Goal: Register for event/course

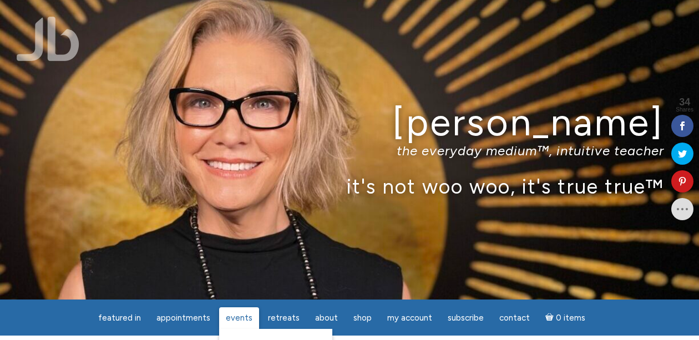
click at [246, 318] on span "Events" at bounding box center [239, 318] width 27 height 10
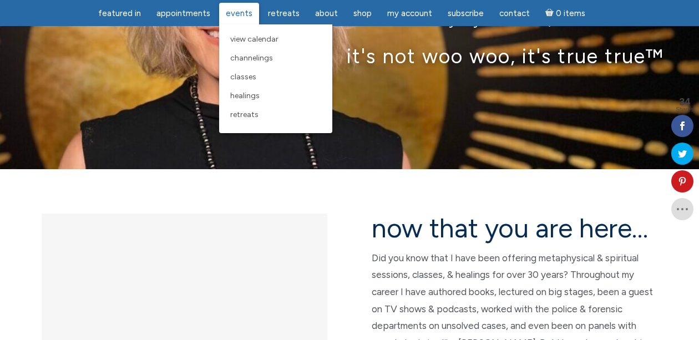
scroll to position [133, 0]
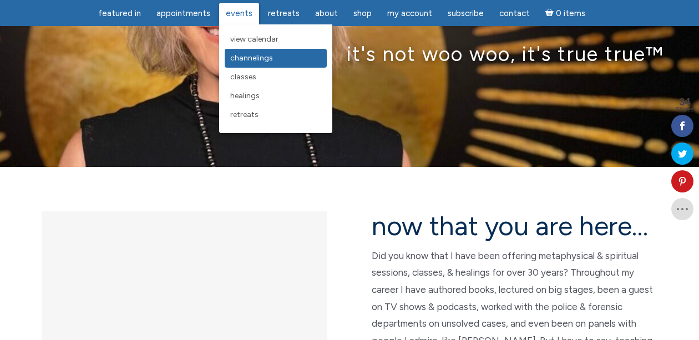
click at [249, 53] on span "Channelings" at bounding box center [251, 57] width 43 height 9
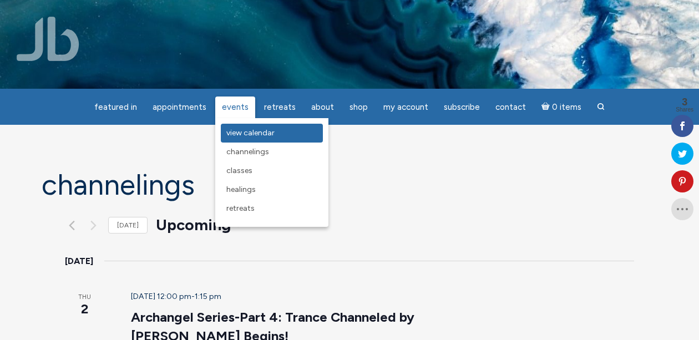
click at [240, 133] on span "View Calendar" at bounding box center [250, 132] width 48 height 9
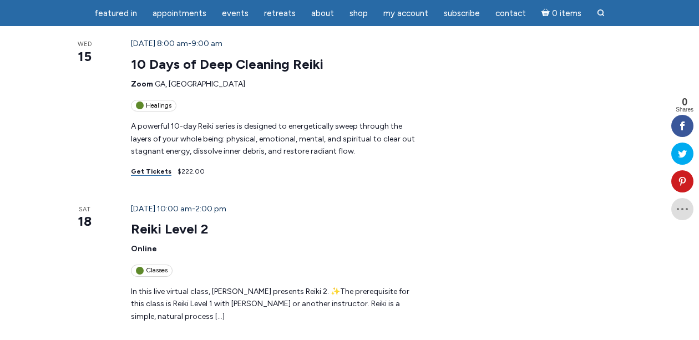
scroll to position [1264, 0]
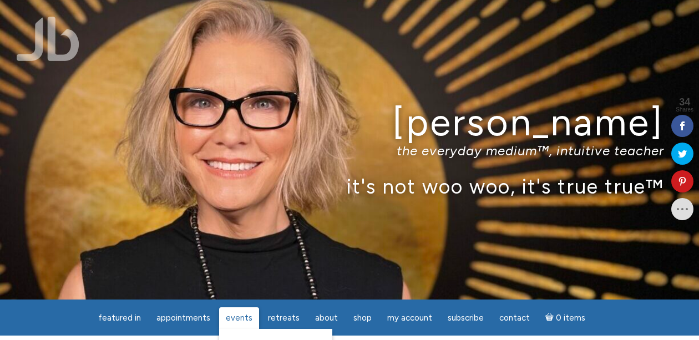
click at [240, 313] on span "Events" at bounding box center [239, 318] width 27 height 10
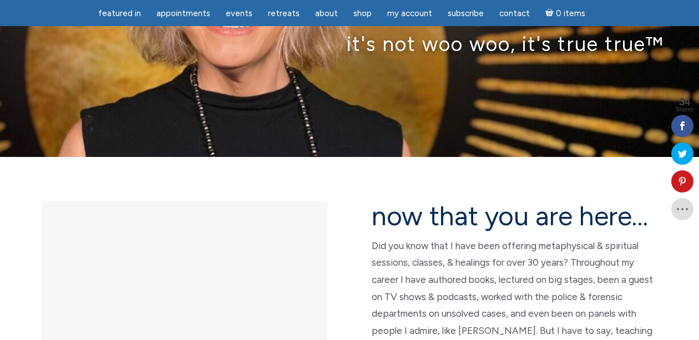
scroll to position [143, 0]
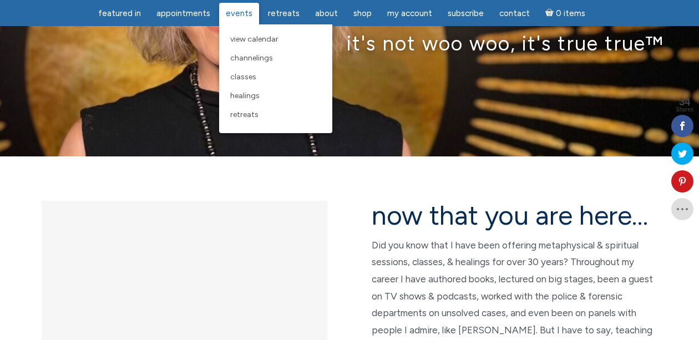
click at [239, 15] on span "Events" at bounding box center [239, 13] width 27 height 10
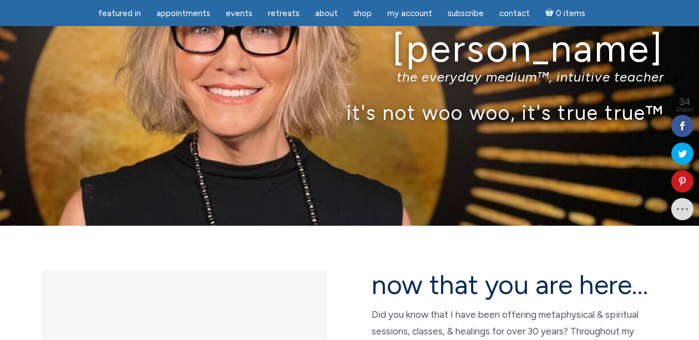
scroll to position [80, 0]
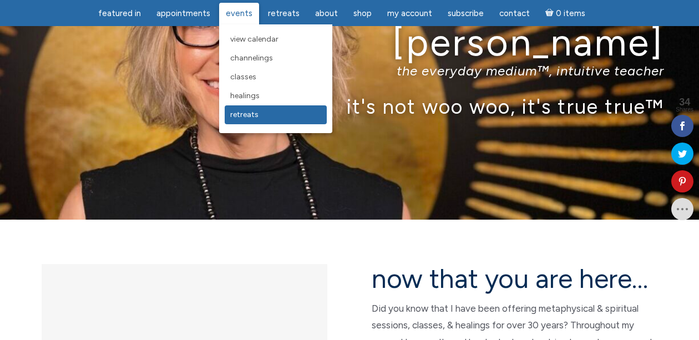
click at [244, 114] on span "Retreats" at bounding box center [244, 114] width 28 height 9
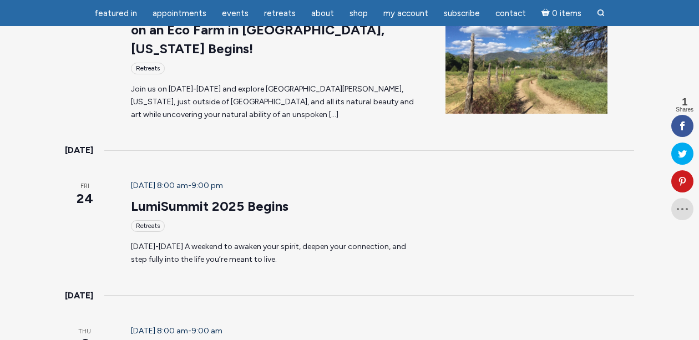
scroll to position [271, 0]
click at [131, 220] on div "Retreats" at bounding box center [148, 226] width 34 height 12
click at [164, 198] on link "LumiSummit 2025 Begins" at bounding box center [210, 206] width 158 height 17
